Goal: Task Accomplishment & Management: Use online tool/utility

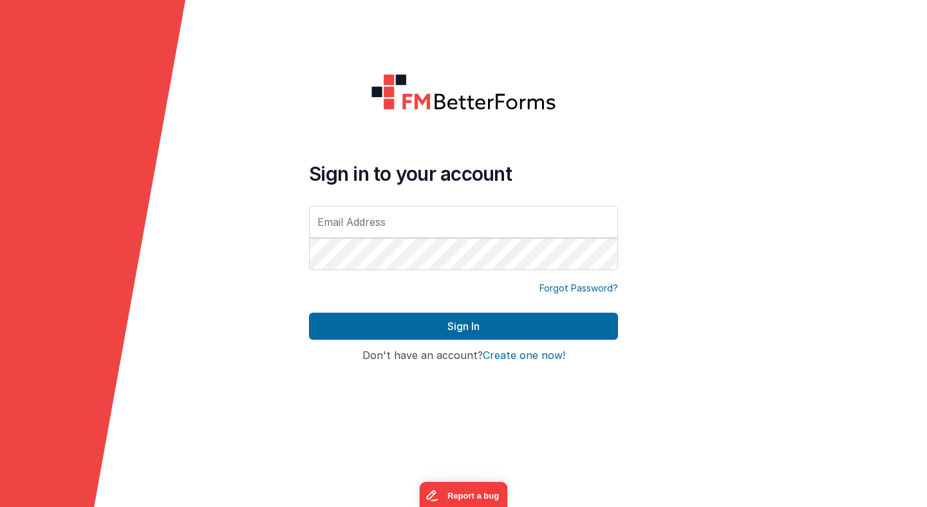
type input "[PERSON_NAME][EMAIL_ADDRESS][PERSON_NAME][DOMAIN_NAME]"
click at [309, 313] on button "Sign In" at bounding box center [463, 326] width 309 height 27
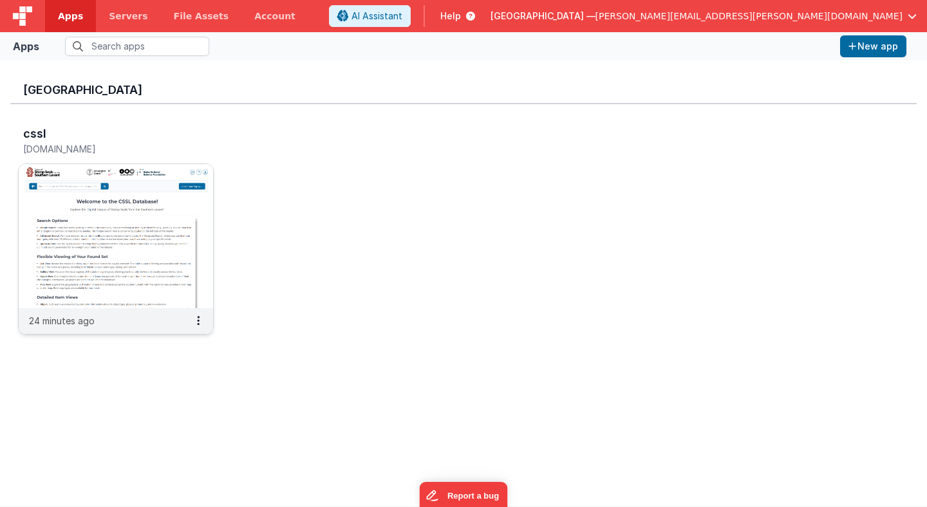
click at [127, 228] on img at bounding box center [116, 236] width 194 height 144
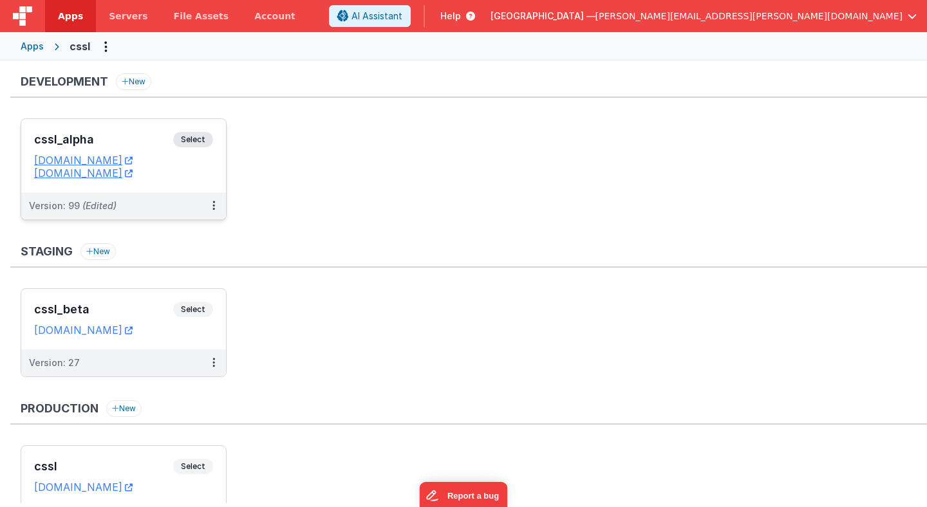
click at [199, 142] on span "Select" at bounding box center [193, 139] width 40 height 15
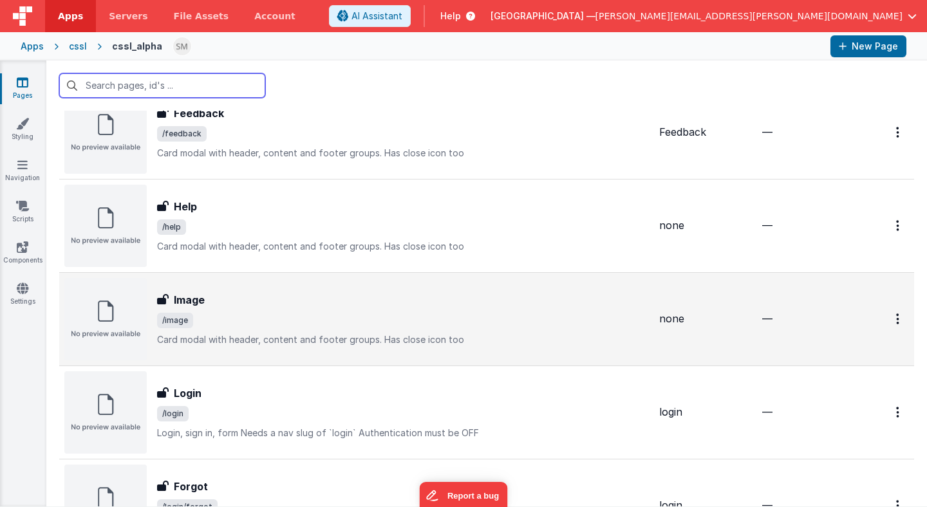
scroll to position [143, 0]
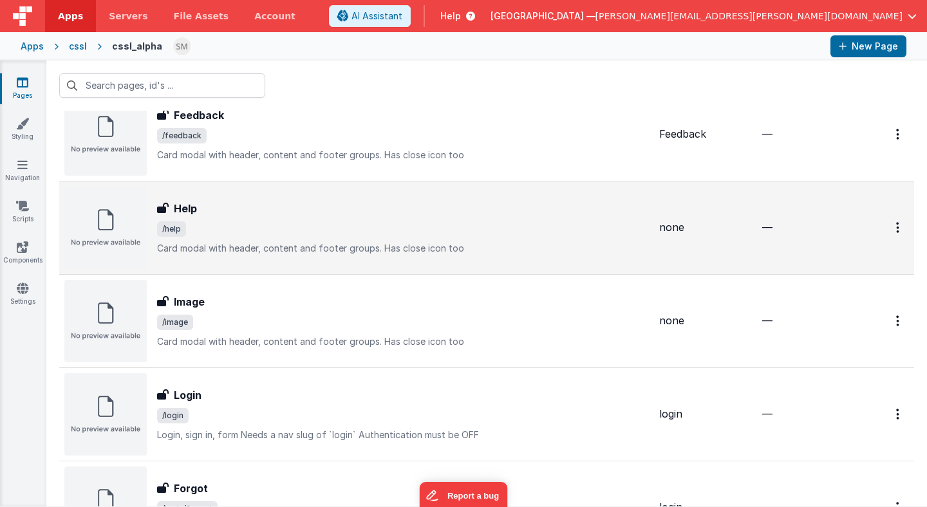
click at [244, 239] on div "Help Help /help Card modal with header, content and footer groups.Has close ic…" at bounding box center [403, 228] width 492 height 54
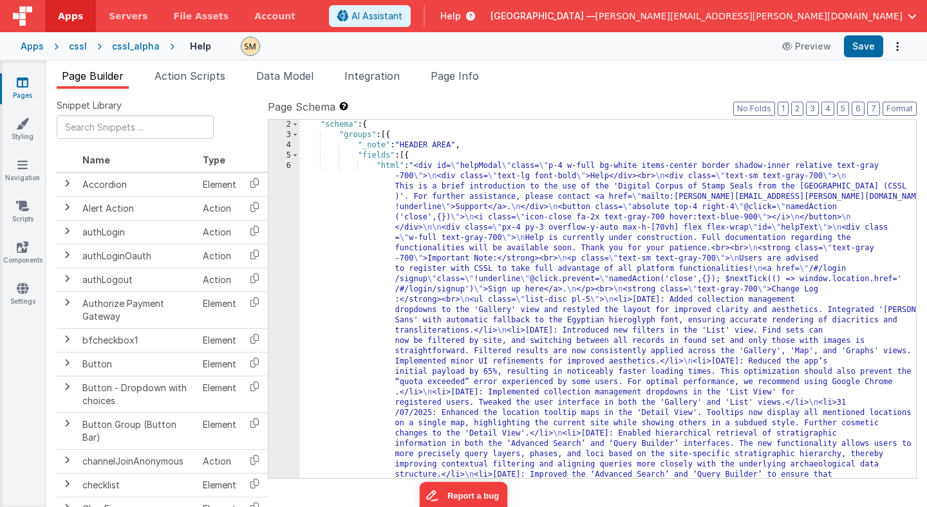
scroll to position [8, 0]
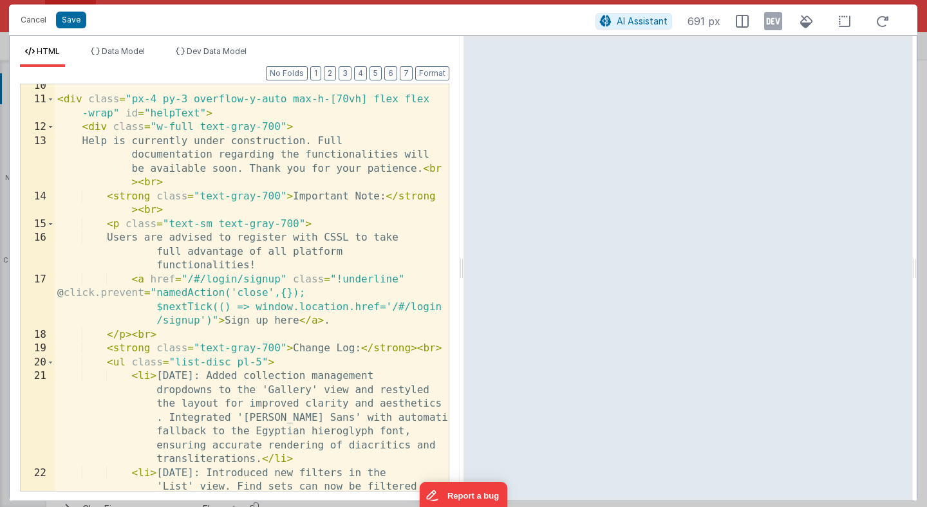
scroll to position [0, 0]
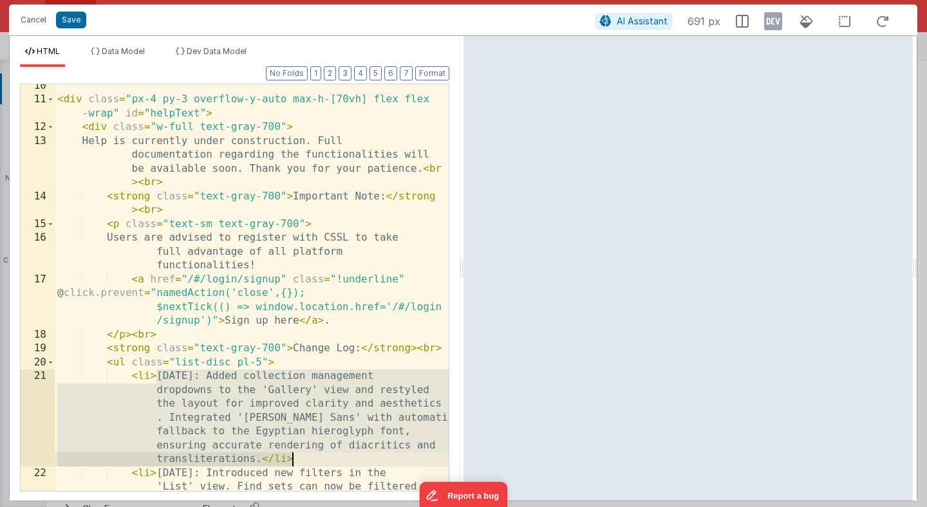
drag, startPoint x: 158, startPoint y: 376, endPoint x: 294, endPoint y: 459, distance: 159.1
click at [294, 459] on div "< div class = "px-4 py-3 overflow-y-auto max-h-[70vh] flex flex -wrap" id = "he…" at bounding box center [252, 344] width 394 height 531
click at [294, 459] on div "< div class = "px-4 py-3 overflow-y-auto max-h-[70vh] flex flex -wrap" id = "he…" at bounding box center [252, 287] width 394 height 407
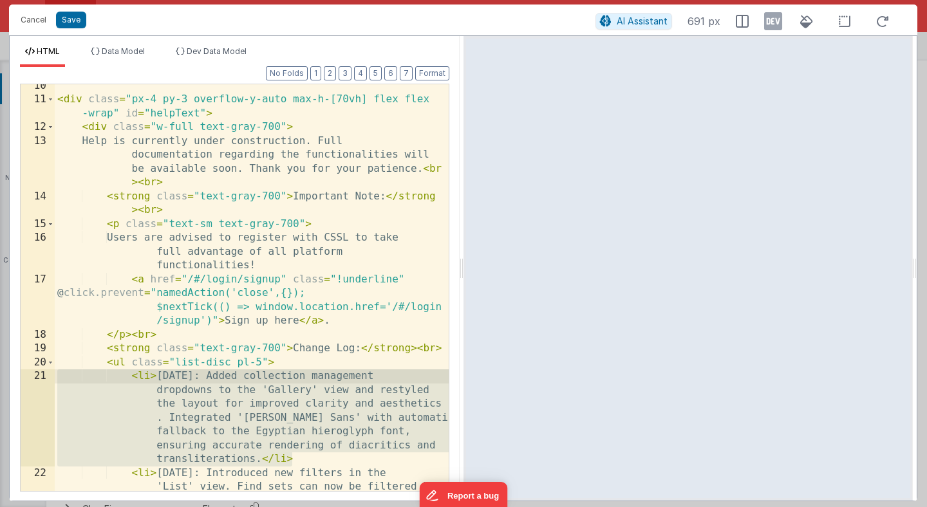
drag, startPoint x: 294, startPoint y: 459, endPoint x: 133, endPoint y: 376, distance: 180.7
click at [133, 376] on div "< div class = "px-4 py-3 overflow-y-auto max-h-[70vh] flex flex -wrap" id = "he…" at bounding box center [252, 344] width 394 height 531
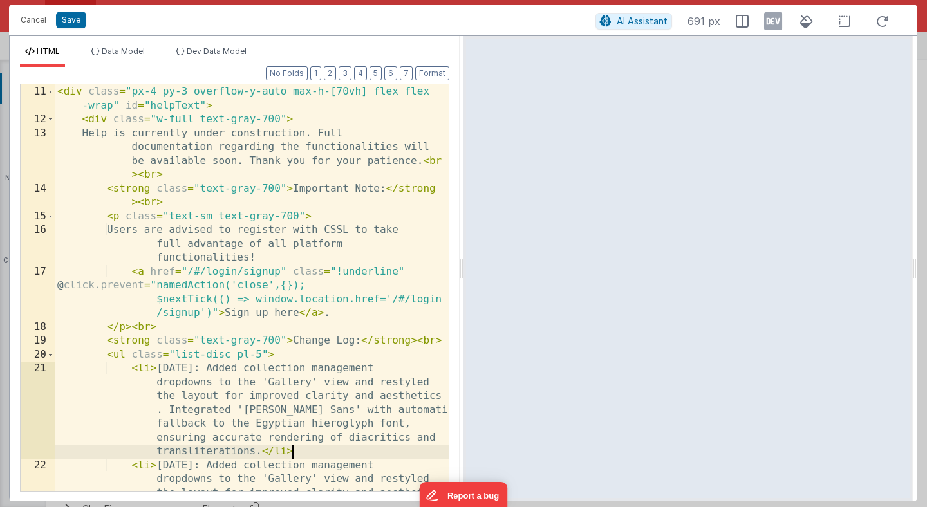
scroll to position [274, 0]
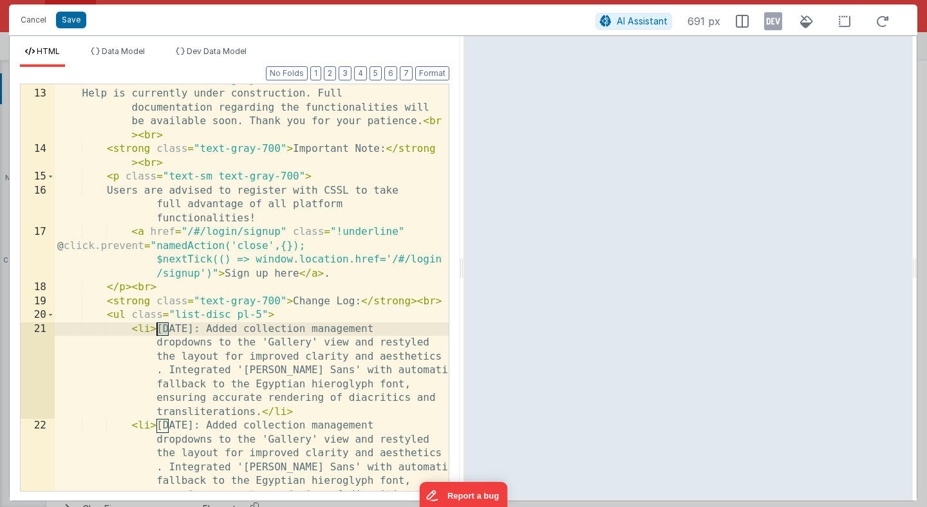
drag, startPoint x: 167, startPoint y: 330, endPoint x: 158, endPoint y: 330, distance: 9.7
click at [158, 330] on div "< div class = "w-full text-gray-700" > Help is currently under construction. Fu…" at bounding box center [252, 331] width 394 height 517
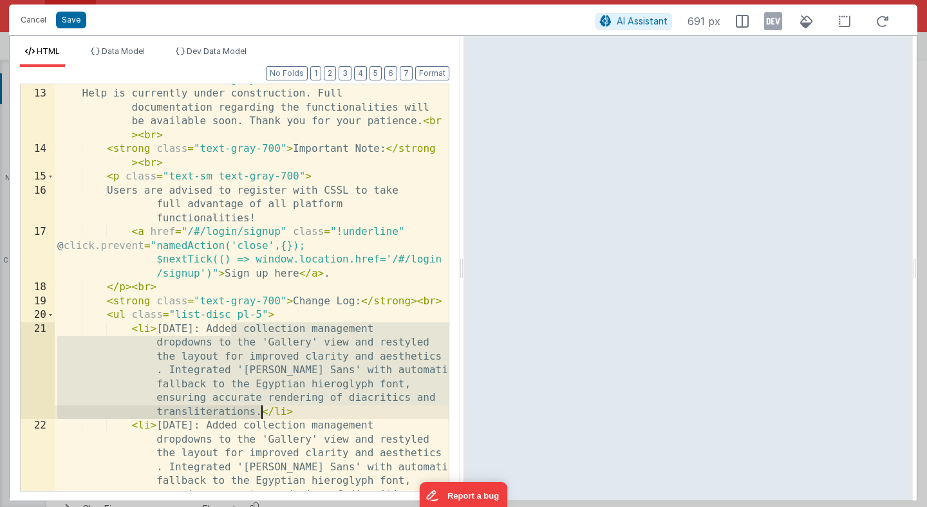
drag, startPoint x: 230, startPoint y: 330, endPoint x: 259, endPoint y: 412, distance: 86.7
click at [259, 412] on div "< div class = "w-full text-gray-700" > Help is currently under construction. Fu…" at bounding box center [252, 331] width 394 height 517
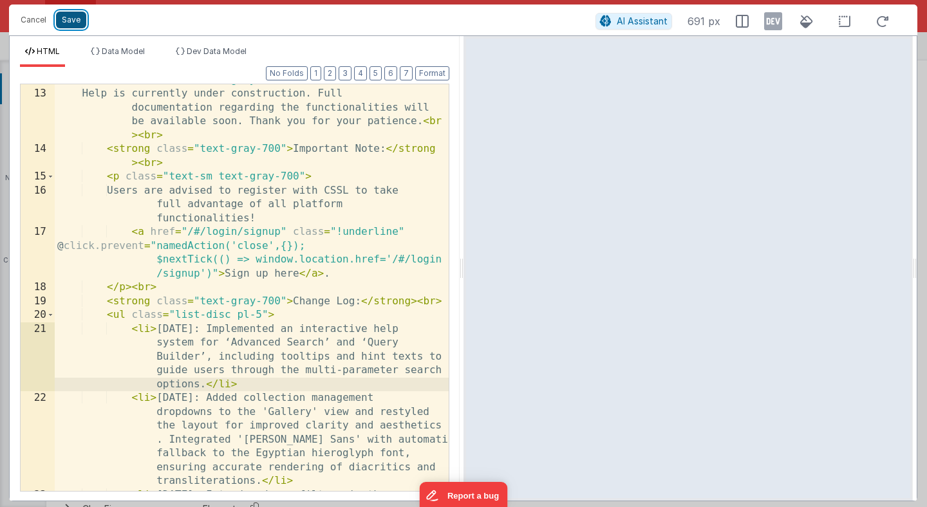
click at [70, 21] on button "Save" at bounding box center [71, 20] width 30 height 17
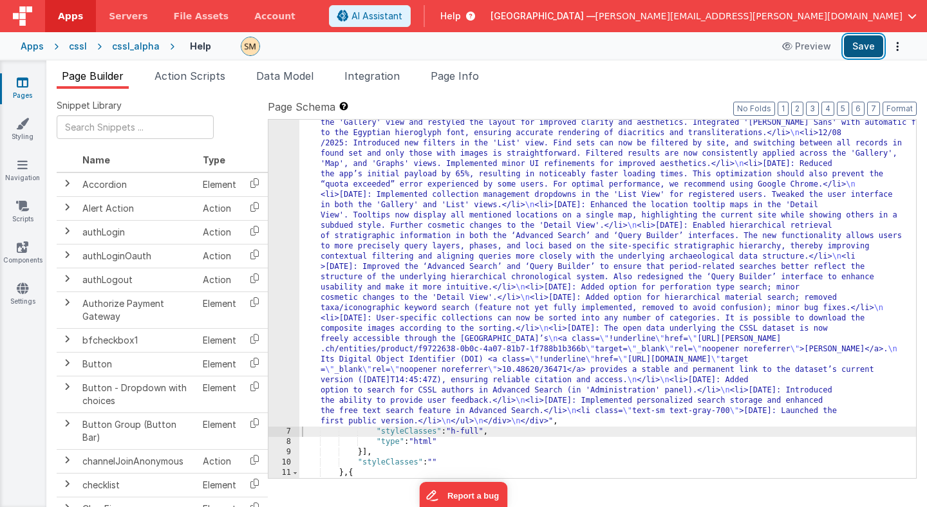
click at [863, 47] on button "Save" at bounding box center [863, 46] width 39 height 22
click at [82, 45] on div "cssl" at bounding box center [78, 46] width 18 height 13
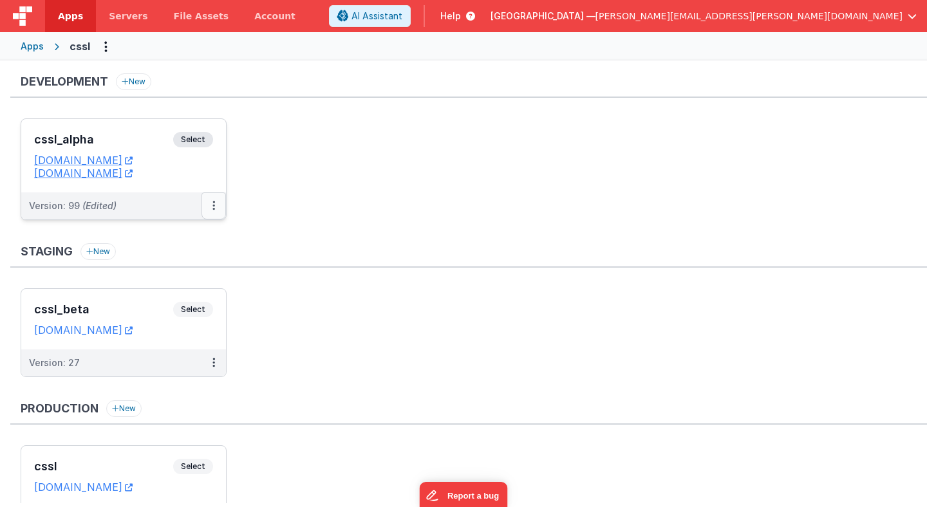
click at [215, 205] on button at bounding box center [213, 205] width 24 height 27
click at [158, 284] on link "Deploy..." at bounding box center [169, 281] width 113 height 23
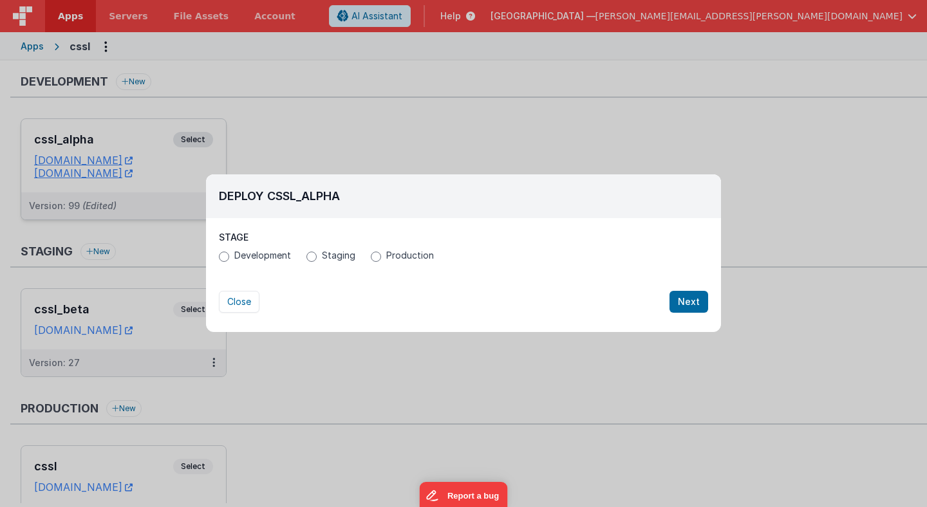
click at [382, 254] on label "Production" at bounding box center [402, 255] width 63 height 13
click at [381, 254] on input "Production" at bounding box center [376, 257] width 10 height 10
radio input "true"
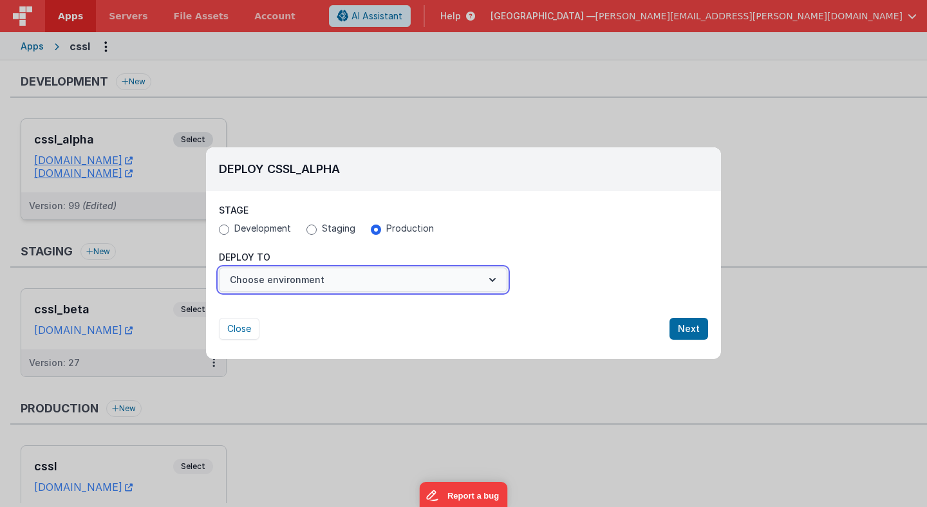
click at [279, 281] on button "Choose environment" at bounding box center [363, 280] width 288 height 24
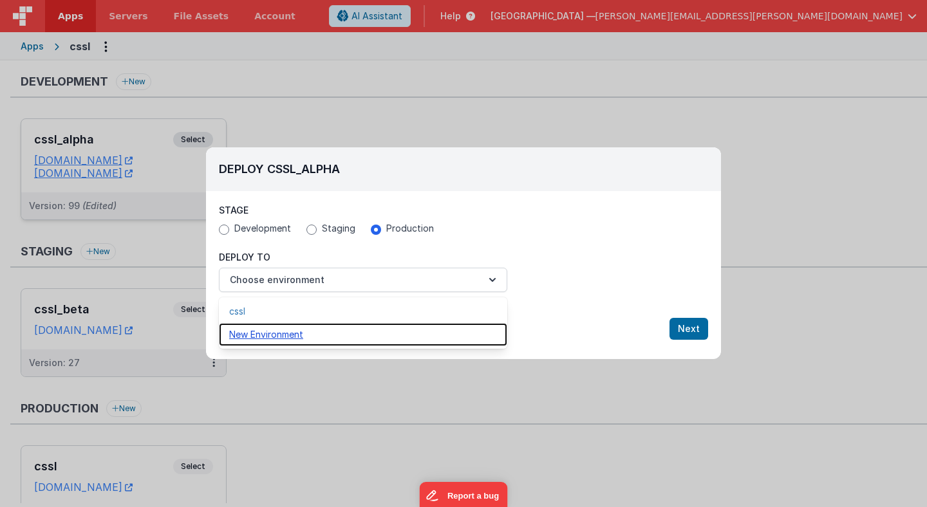
drag, startPoint x: 275, startPoint y: 335, endPoint x: 276, endPoint y: 308, distance: 26.4
click at [276, 308] on div "cssl New Environment" at bounding box center [363, 322] width 288 height 51
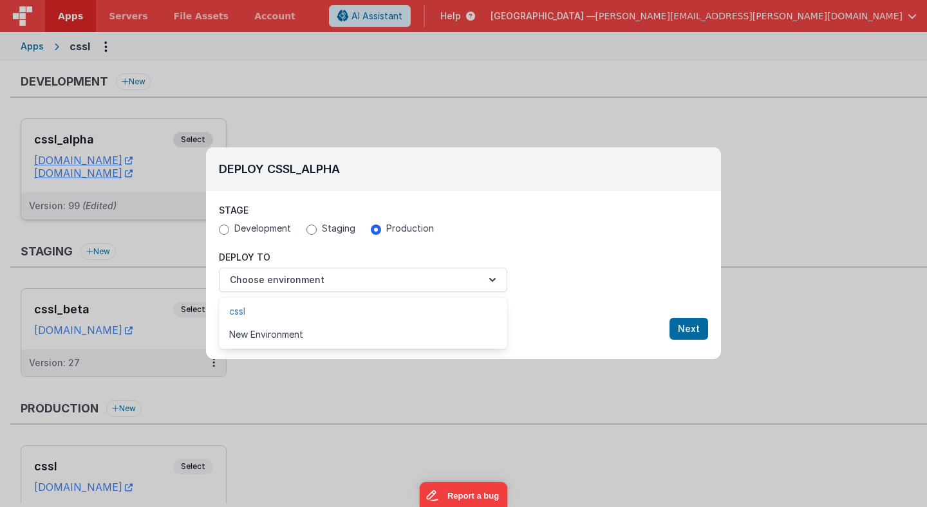
click at [276, 311] on link "cssl" at bounding box center [363, 311] width 288 height 23
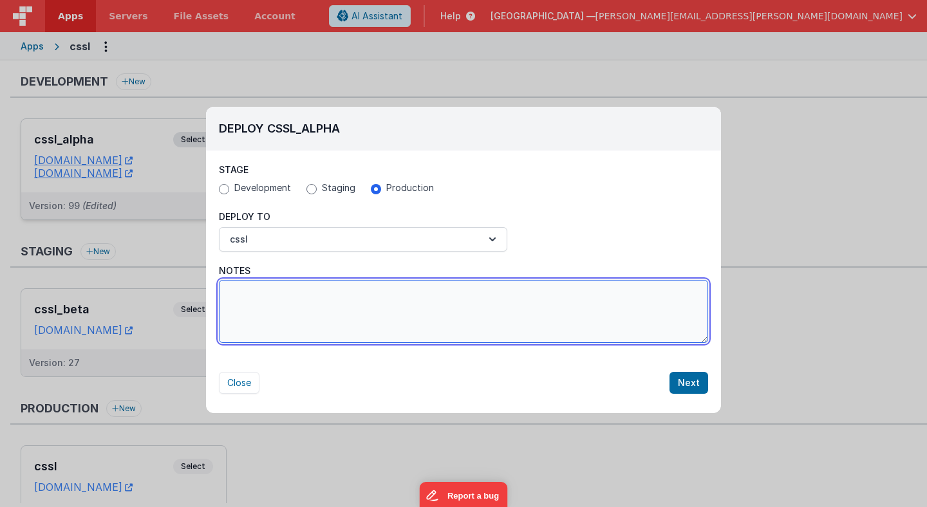
click at [481, 318] on textarea "Notes" at bounding box center [463, 311] width 489 height 63
paste textarea "Implemented an interactive help system for ‘Advanced Search’ and ‘Query Builder…"
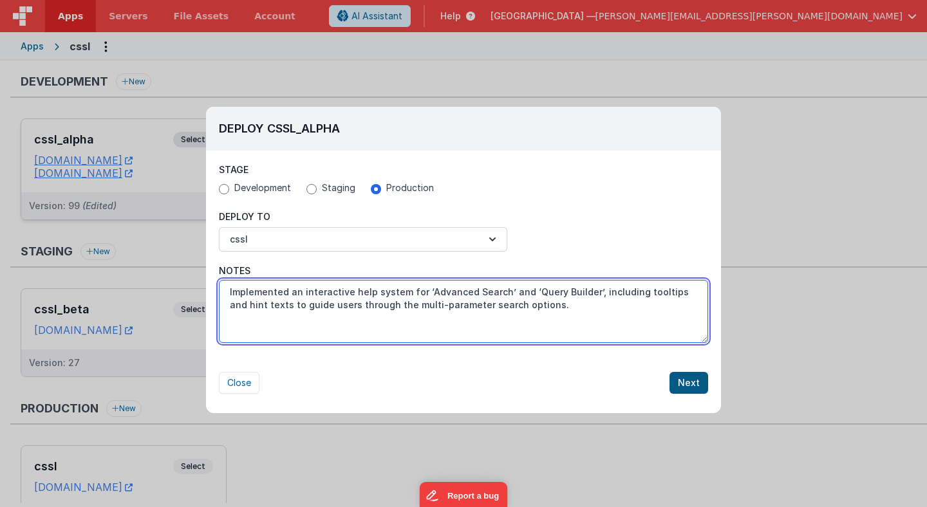
type textarea "Implemented an interactive help system for ‘Advanced Search’ and ‘Query Builder…"
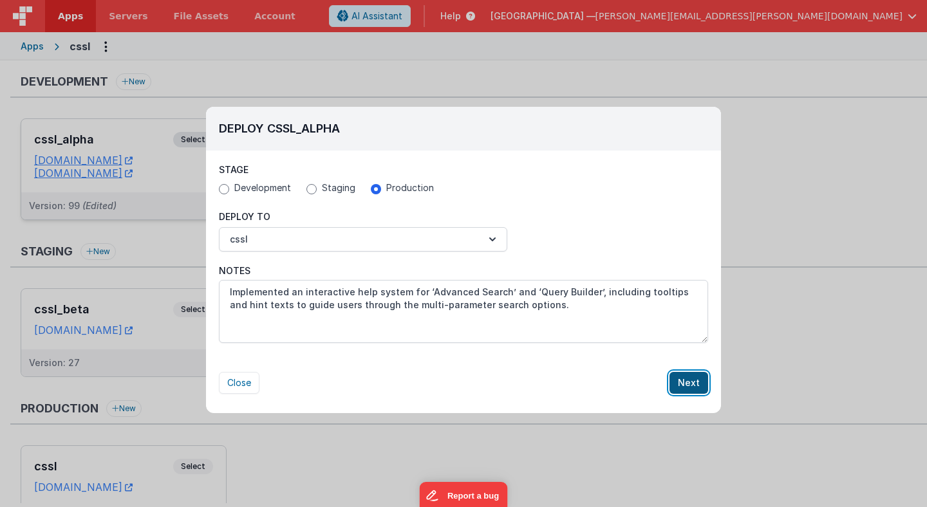
click at [687, 385] on button "Next" at bounding box center [688, 383] width 39 height 22
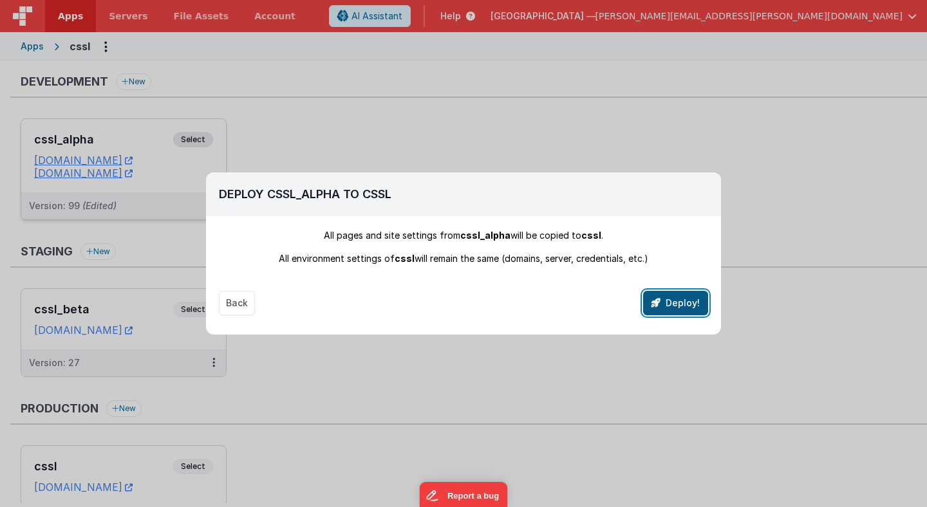
click at [690, 305] on button "Deploy!" at bounding box center [675, 303] width 65 height 24
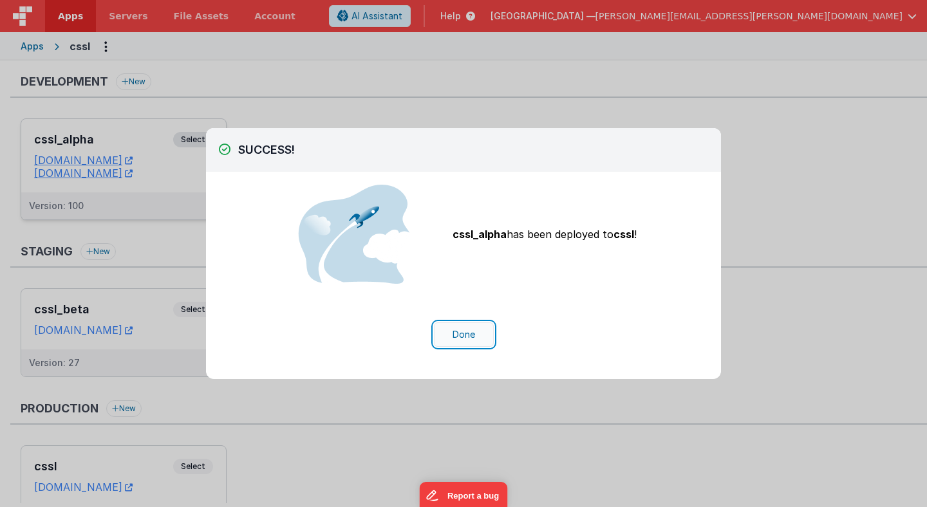
click at [470, 334] on button "Done" at bounding box center [464, 334] width 60 height 24
